Goal: Task Accomplishment & Management: Use online tool/utility

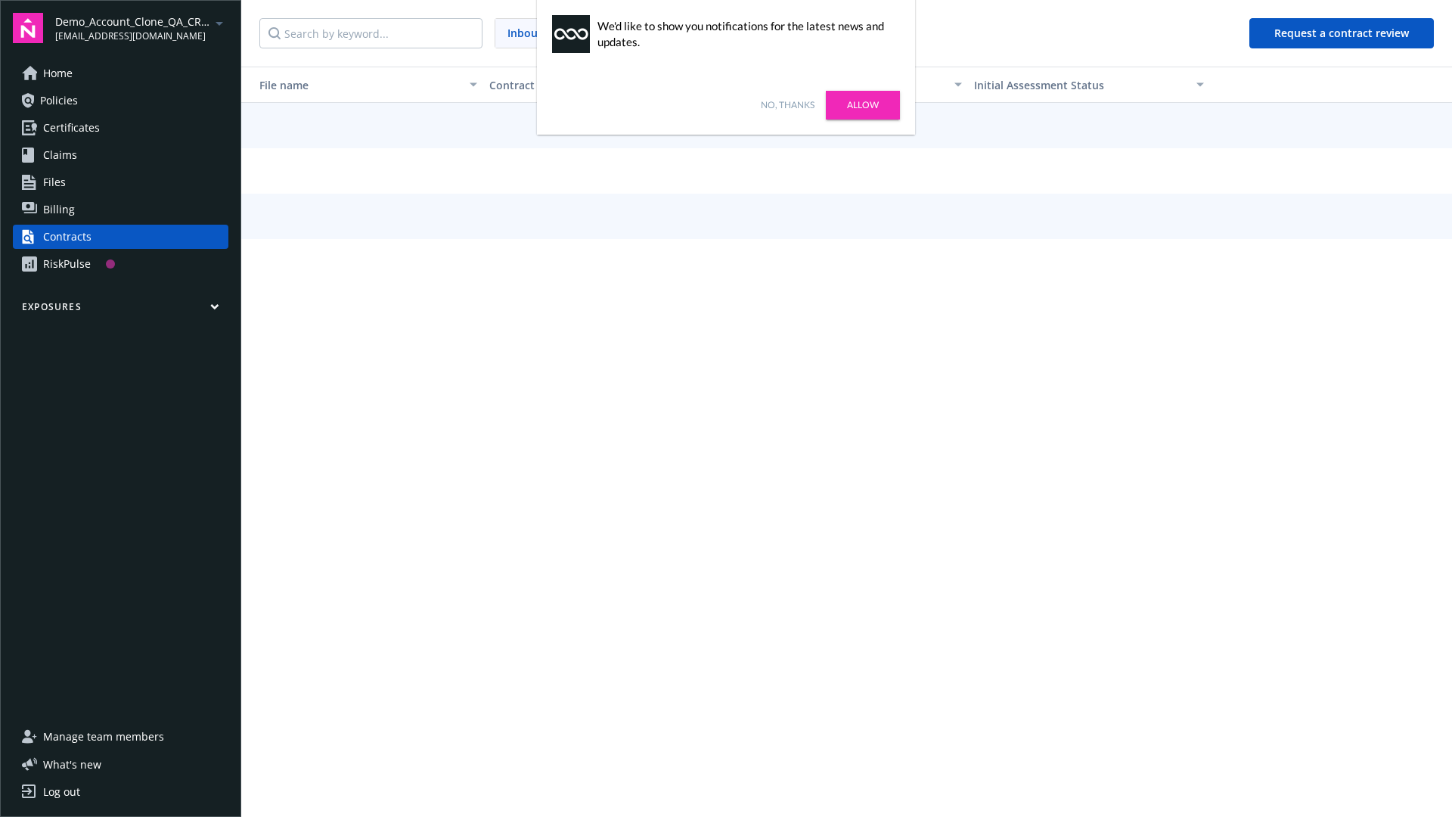
click at [787, 105] on link "No, thanks" at bounding box center [788, 105] width 54 height 14
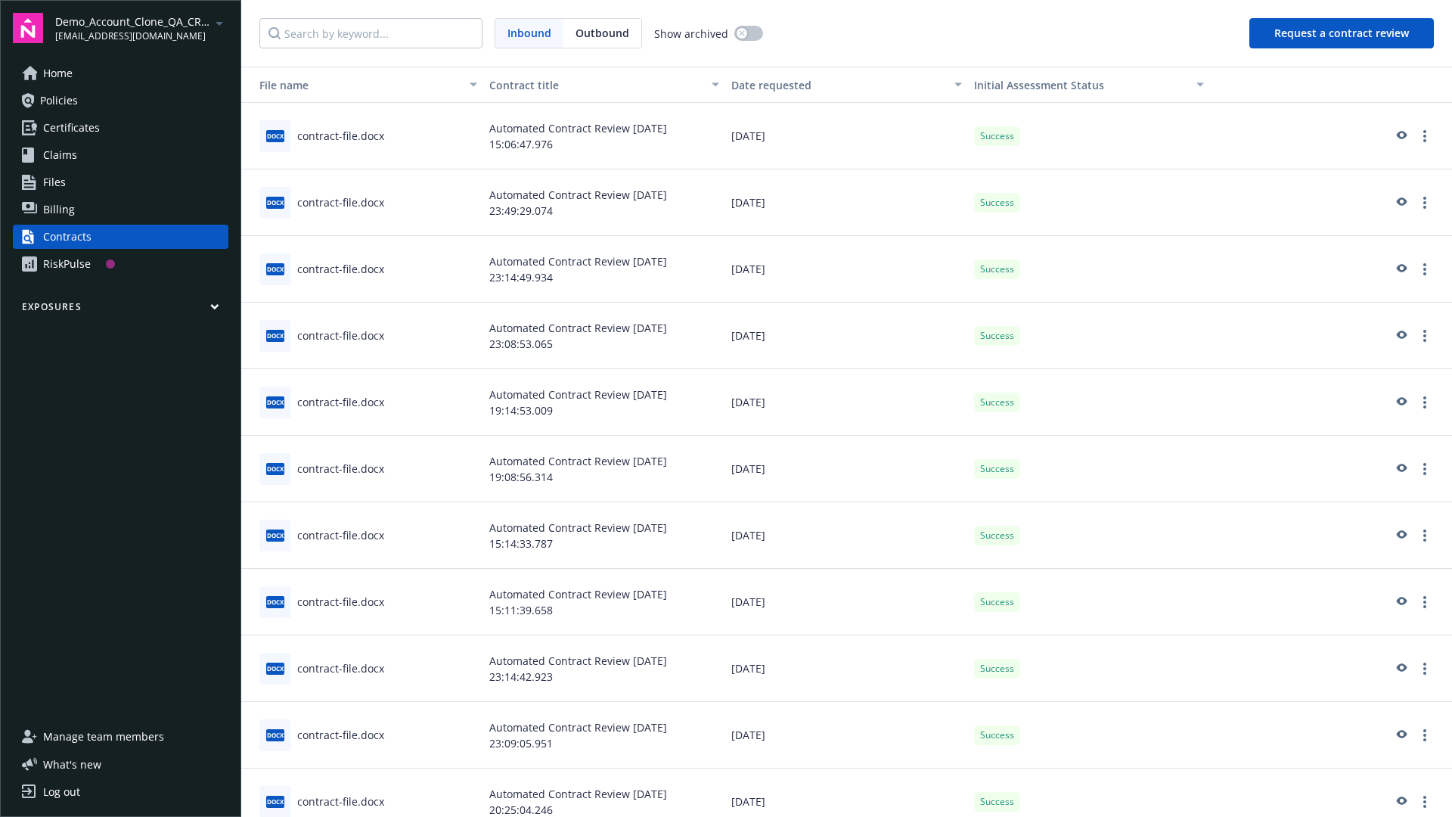
click at [1342, 33] on button "Request a contract review" at bounding box center [1341, 33] width 184 height 30
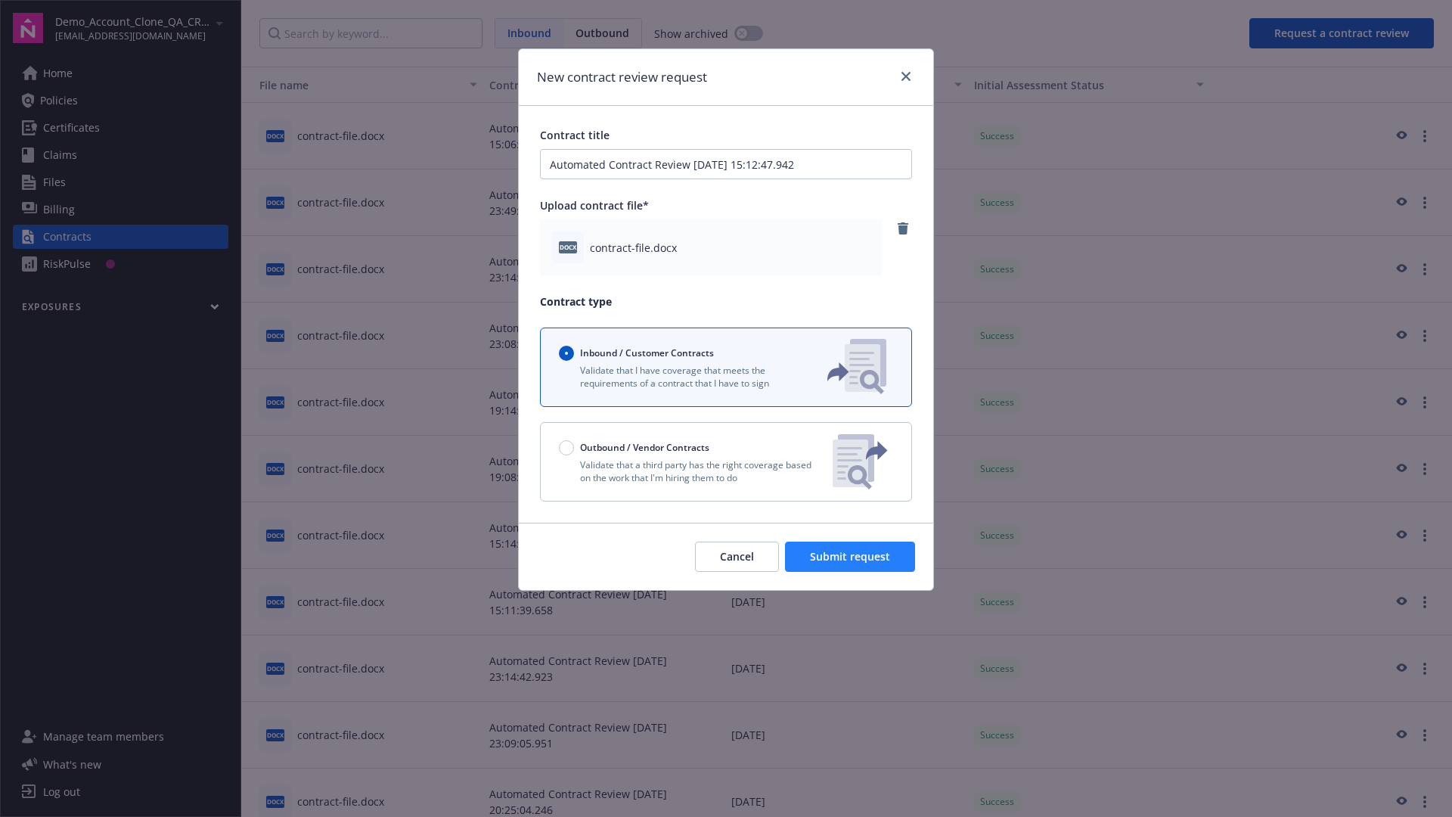
type input "Automated Contract Review 09-18-2025 15:12:47.942"
click at [851, 556] on span "Submit request" at bounding box center [850, 556] width 80 height 14
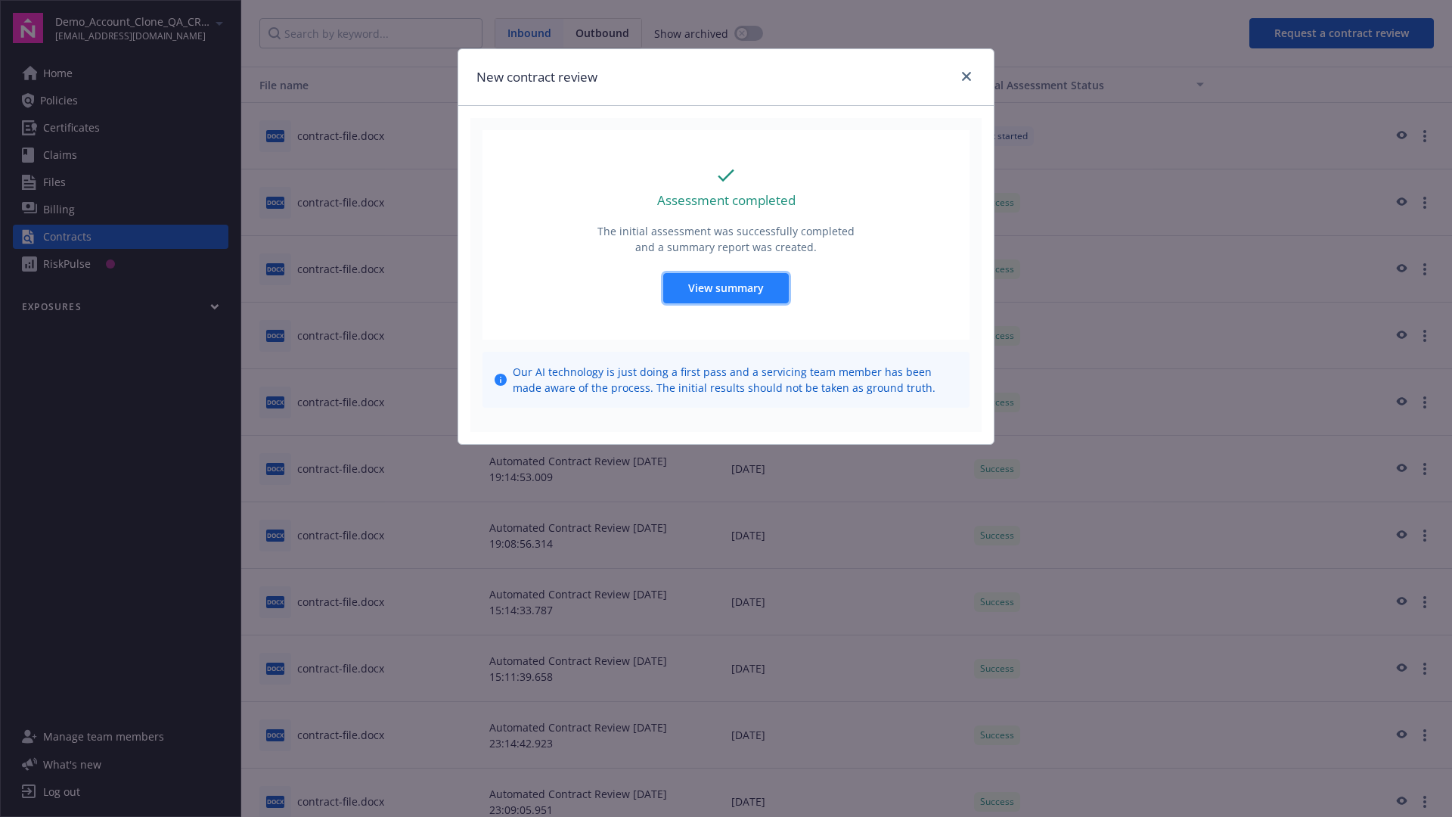
click at [725, 287] on span "View summary" at bounding box center [726, 287] width 76 height 14
